Goal: Find specific page/section: Find specific page/section

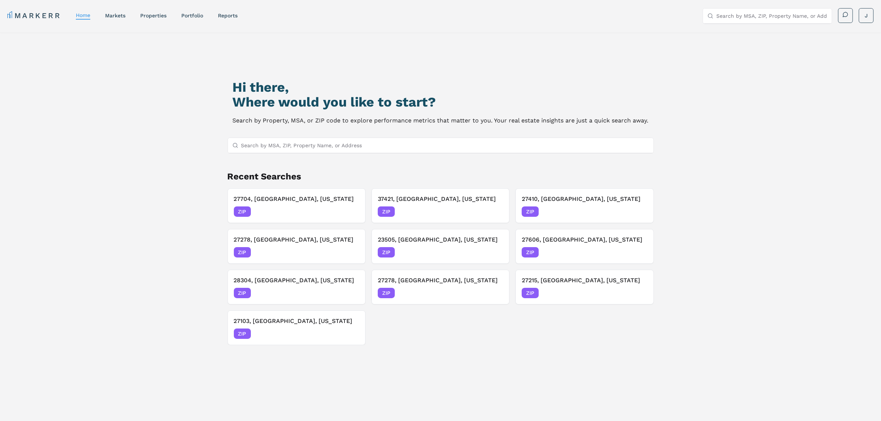
click at [331, 146] on input "Search by MSA, ZIP, Property Name, or Address" at bounding box center [445, 145] width 408 height 15
type input "31210"
click at [331, 163] on div "31210, Macon, Georgia ZIP" at bounding box center [441, 160] width 426 height 13
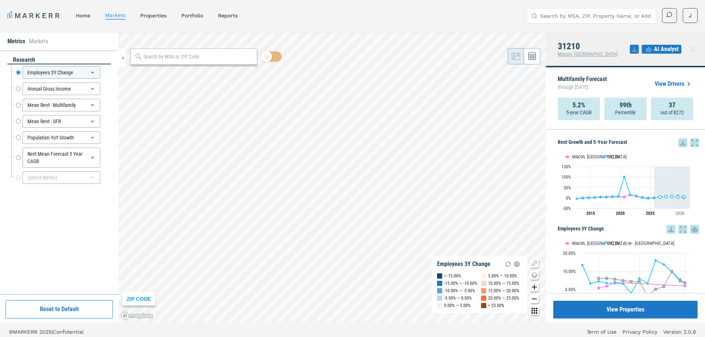
click at [15, 160] on div "Rent Mean Forecast 5 Year CAGR Rent Mean Forecast 5 Year CAGR" at bounding box center [61, 158] width 100 height 24
click at [17, 158] on input "Rent Mean Forecast 5 Year CAGR" at bounding box center [18, 158] width 5 height 20
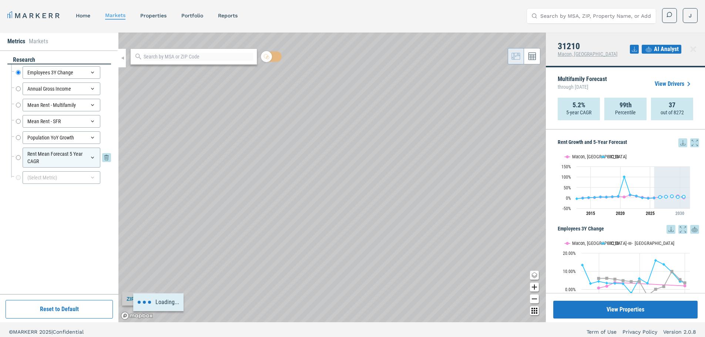
radio input "false"
radio input "true"
